Goal: Obtain resource: Download file/media

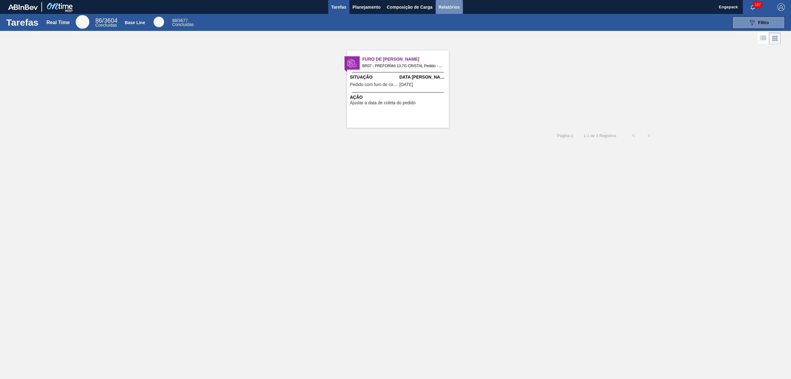
click at [447, 3] on span "Relatórios" at bounding box center [449, 6] width 21 height 7
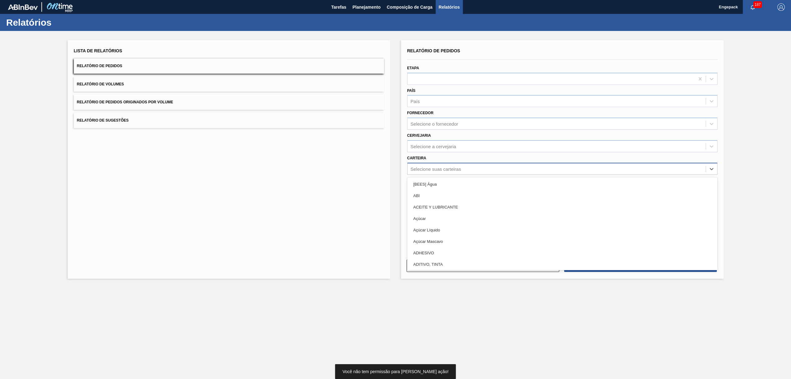
click at [429, 166] on div "Selecione suas carteiras" at bounding box center [436, 168] width 50 height 5
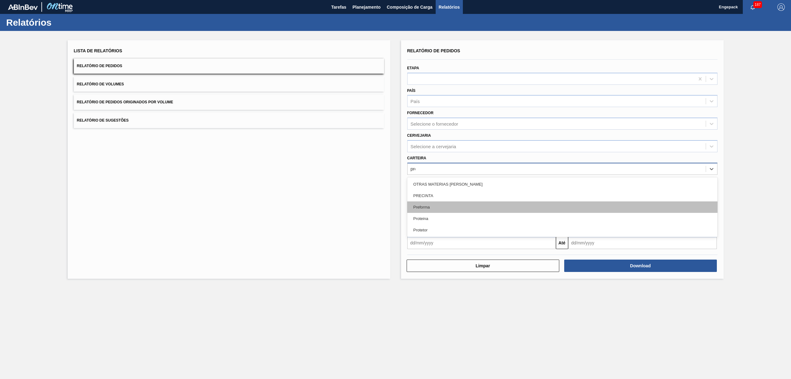
type input "pref"
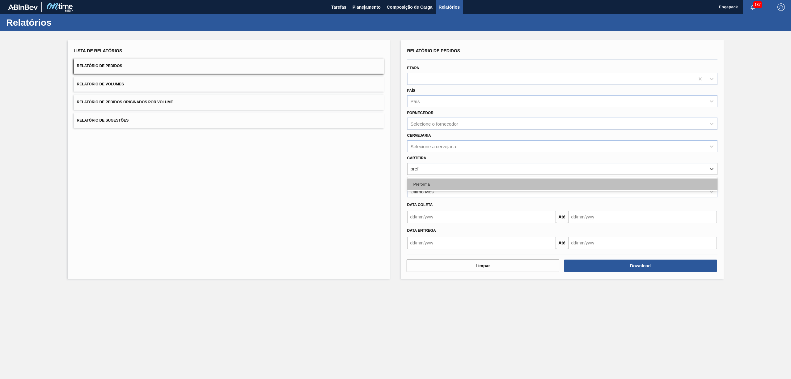
click at [440, 182] on div "Preforma" at bounding box center [562, 183] width 310 height 11
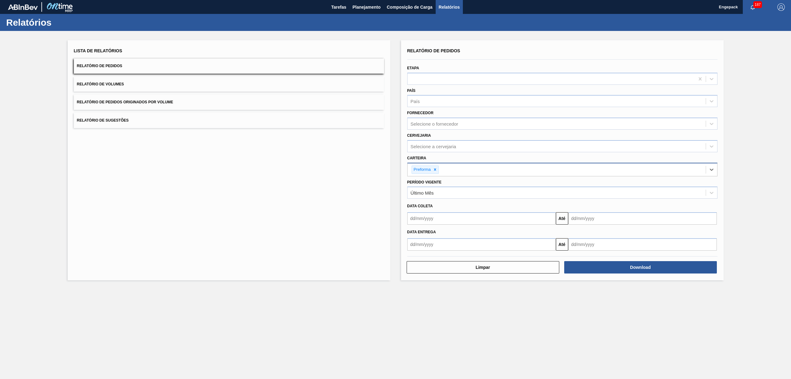
click at [417, 221] on input "text" at bounding box center [481, 218] width 149 height 12
click at [448, 248] on div "28 29 30 1 2 3 4" at bounding box center [445, 253] width 70 height 10
click at [441, 251] on div "1" at bounding box center [444, 253] width 8 height 8
type input "[DATE]"
click at [576, 221] on input "text" at bounding box center [642, 218] width 149 height 12
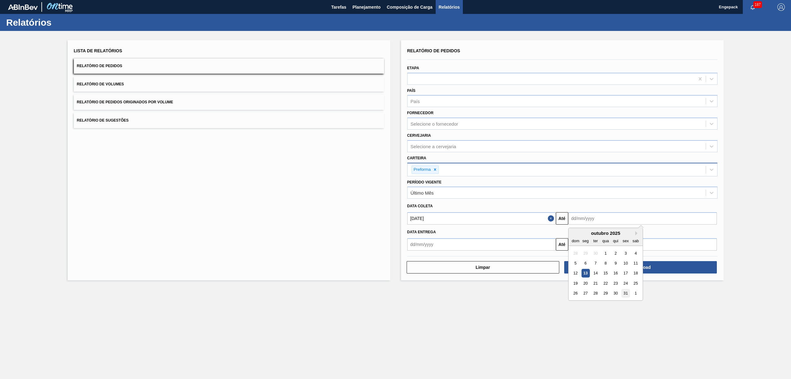
click at [625, 292] on div "31" at bounding box center [626, 293] width 8 height 8
type input "[DATE]"
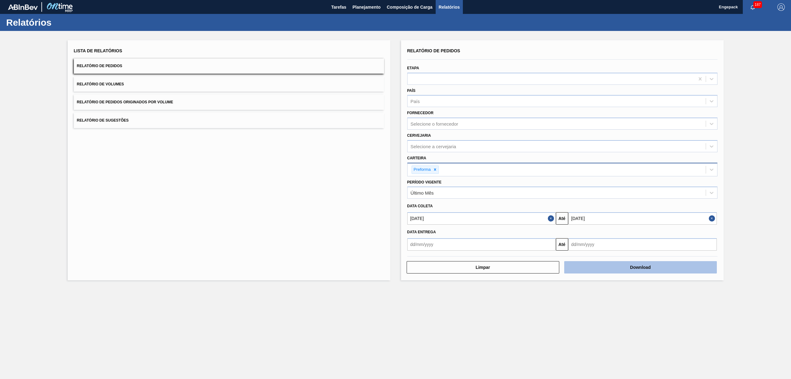
click at [653, 267] on button "Download" at bounding box center [640, 267] width 153 height 12
